Goal: Transaction & Acquisition: Purchase product/service

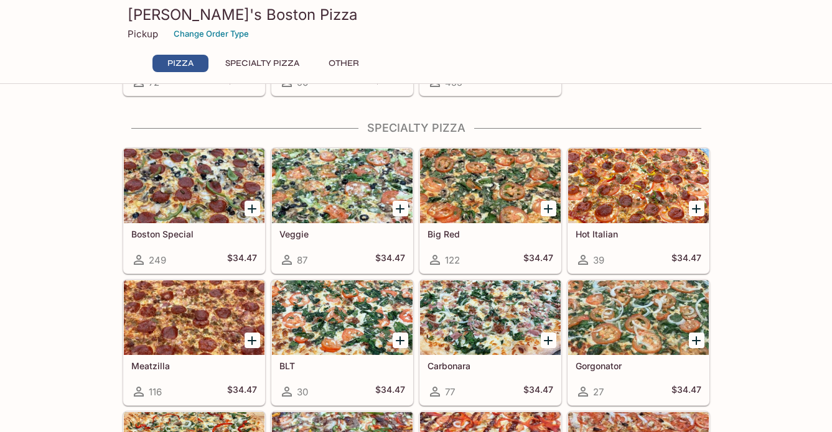
scroll to position [405, 0]
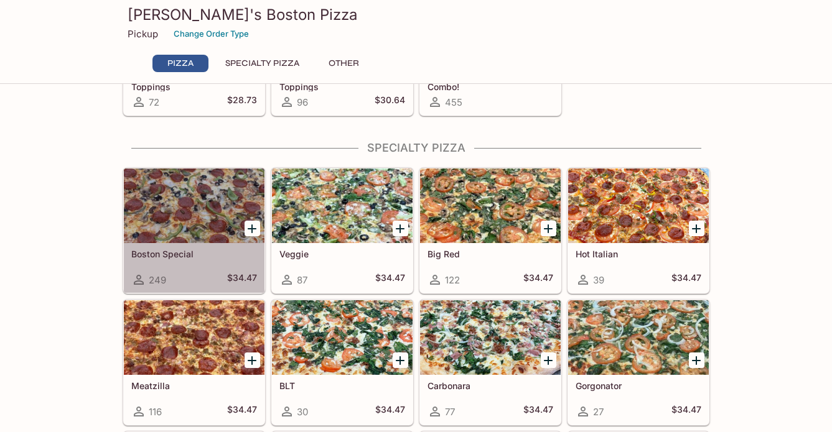
click at [197, 216] on div at bounding box center [194, 206] width 141 height 75
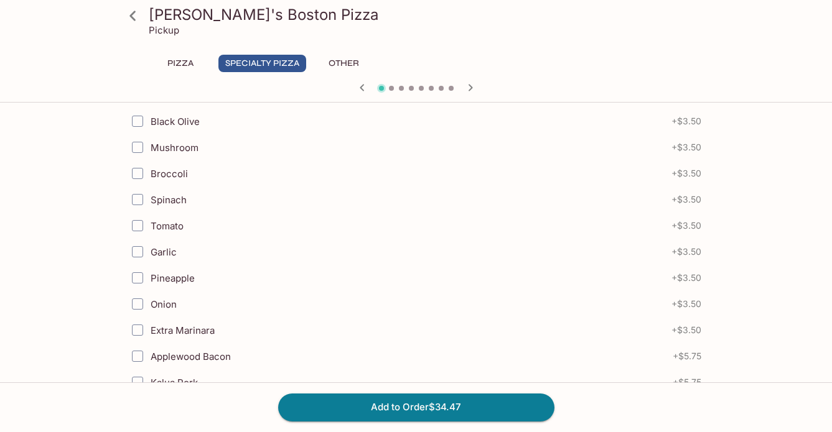
scroll to position [187, 0]
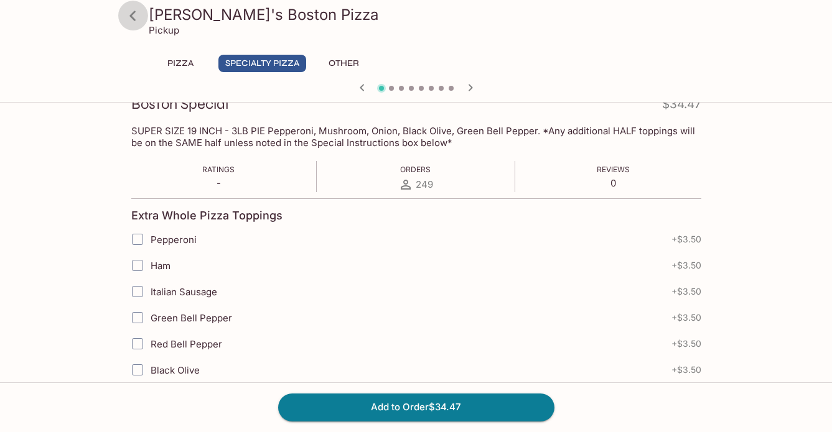
click at [142, 18] on icon at bounding box center [133, 16] width 22 height 22
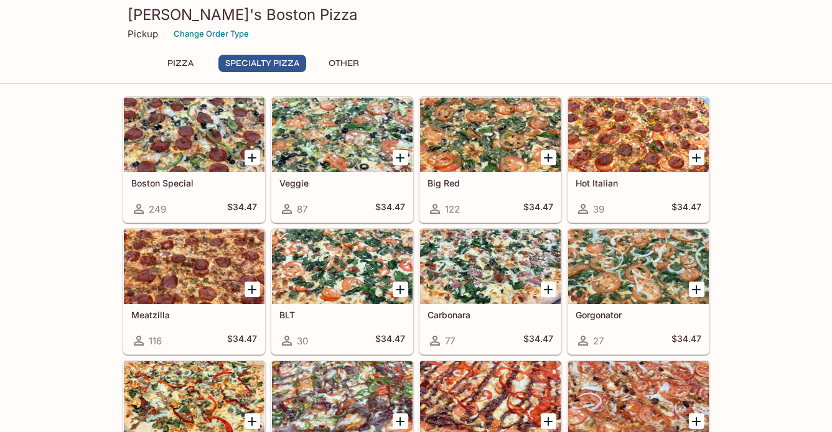
scroll to position [498, 0]
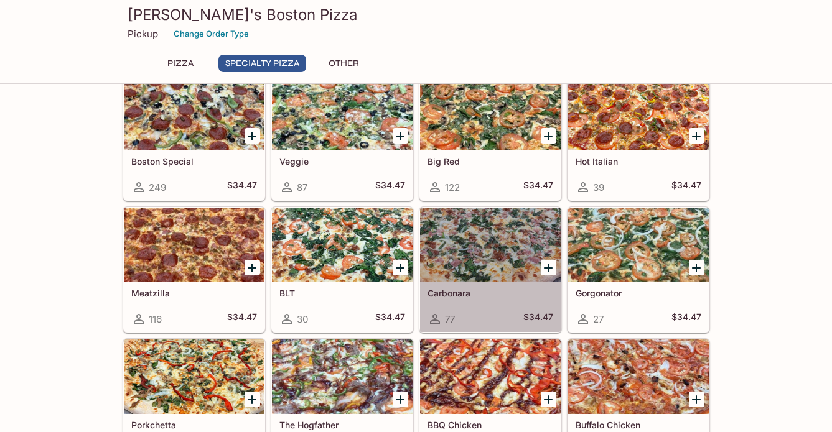
click at [477, 258] on div at bounding box center [490, 245] width 141 height 75
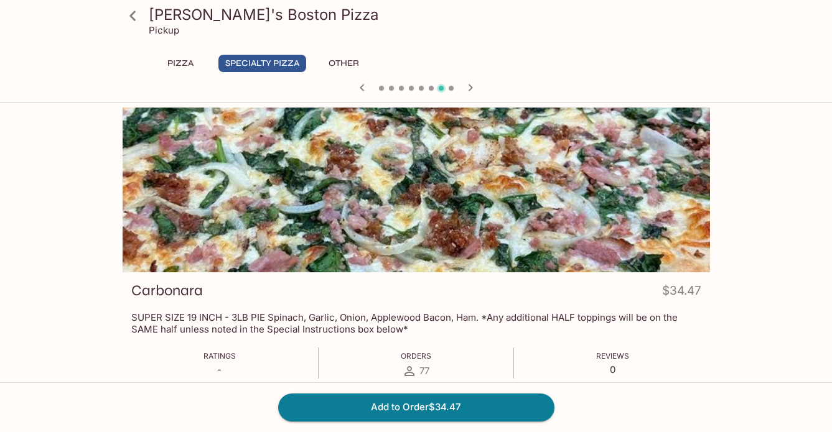
click at [819, 260] on div "[PERSON_NAME]'s Boston Pizza Pickup Pizza Specialty Pizza Other BLT $34.47 SUPE…" at bounding box center [416, 324] width 832 height 432
